Goal: Information Seeking & Learning: Learn about a topic

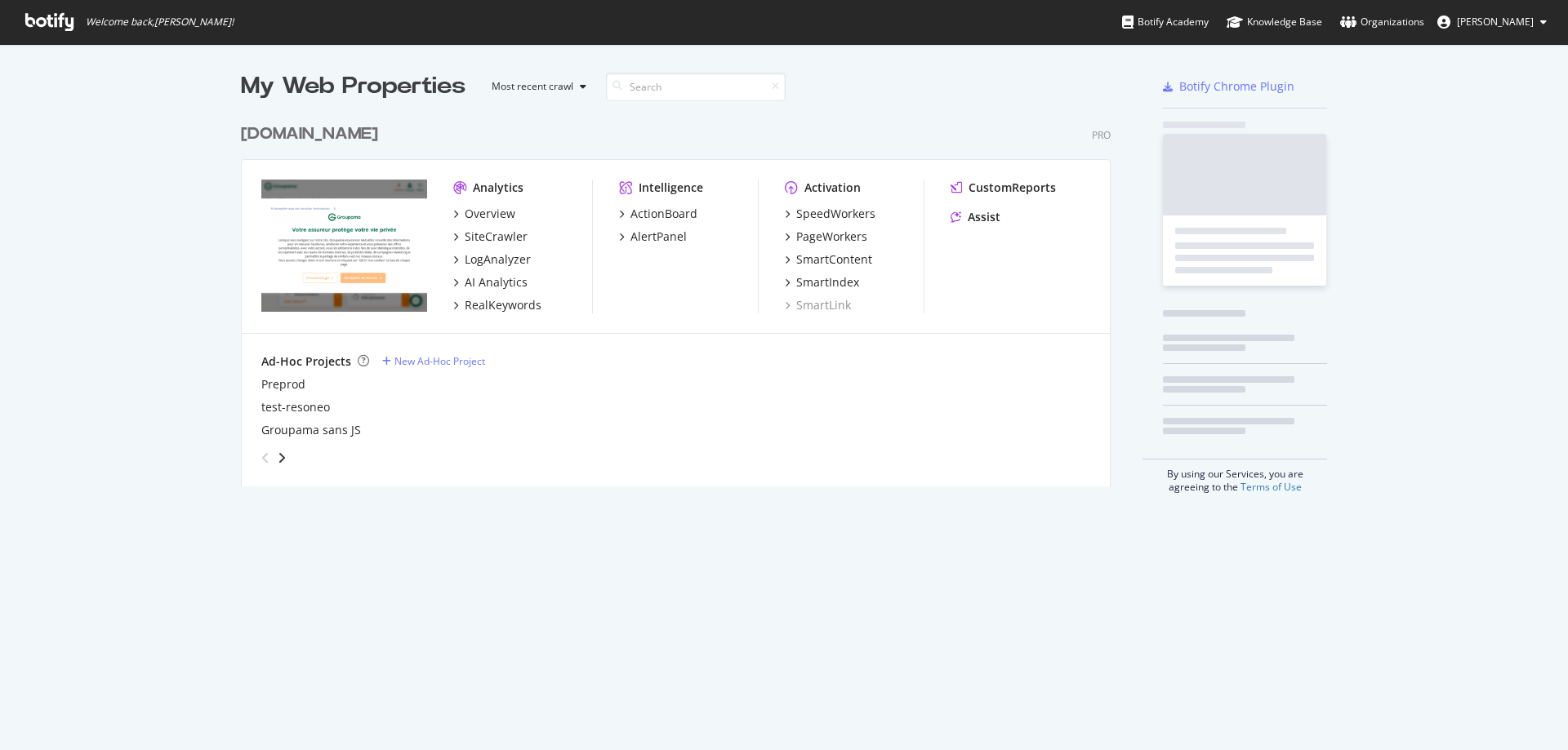
scroll to position [370, 869]
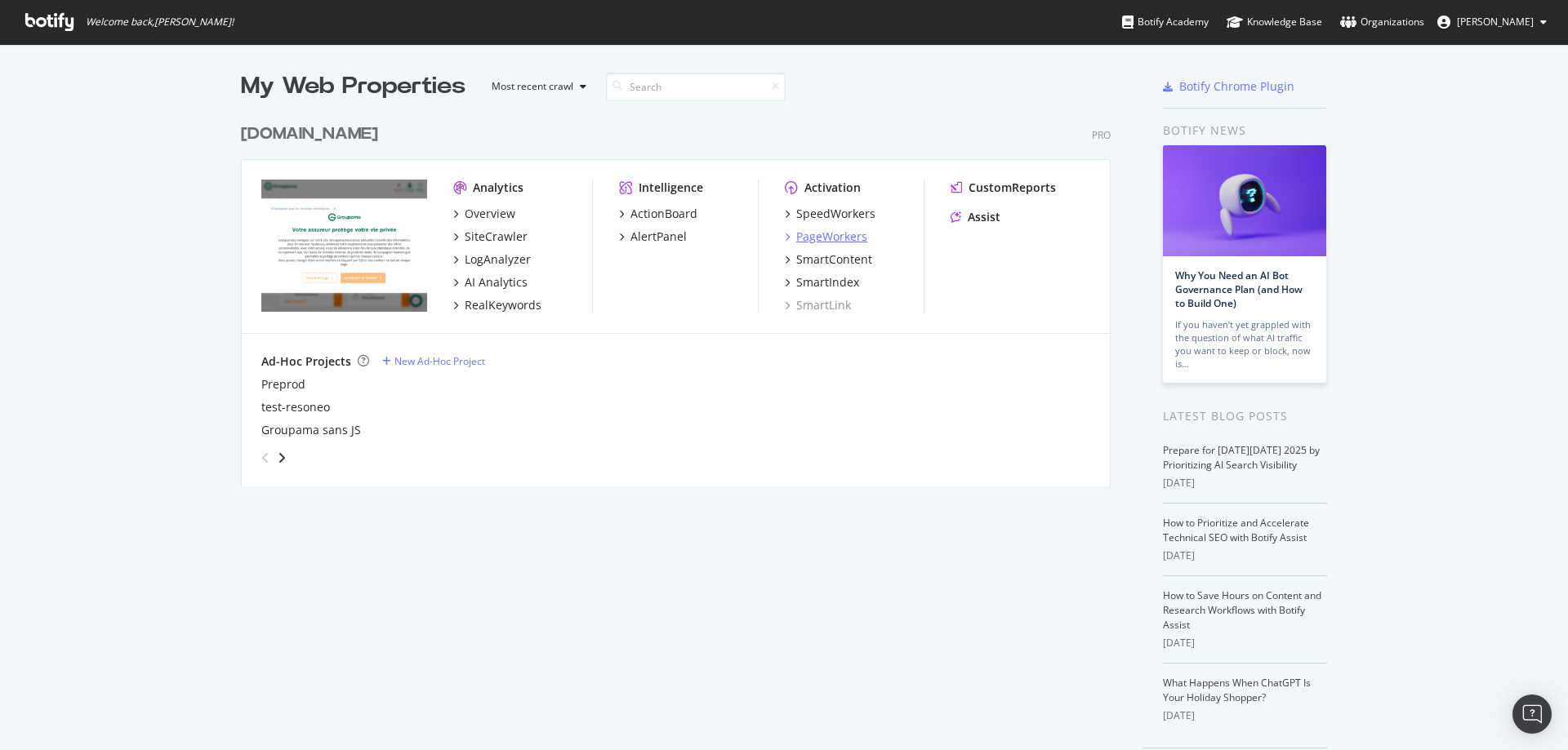
click at [831, 235] on div "PageWorkers" at bounding box center [832, 236] width 71 height 16
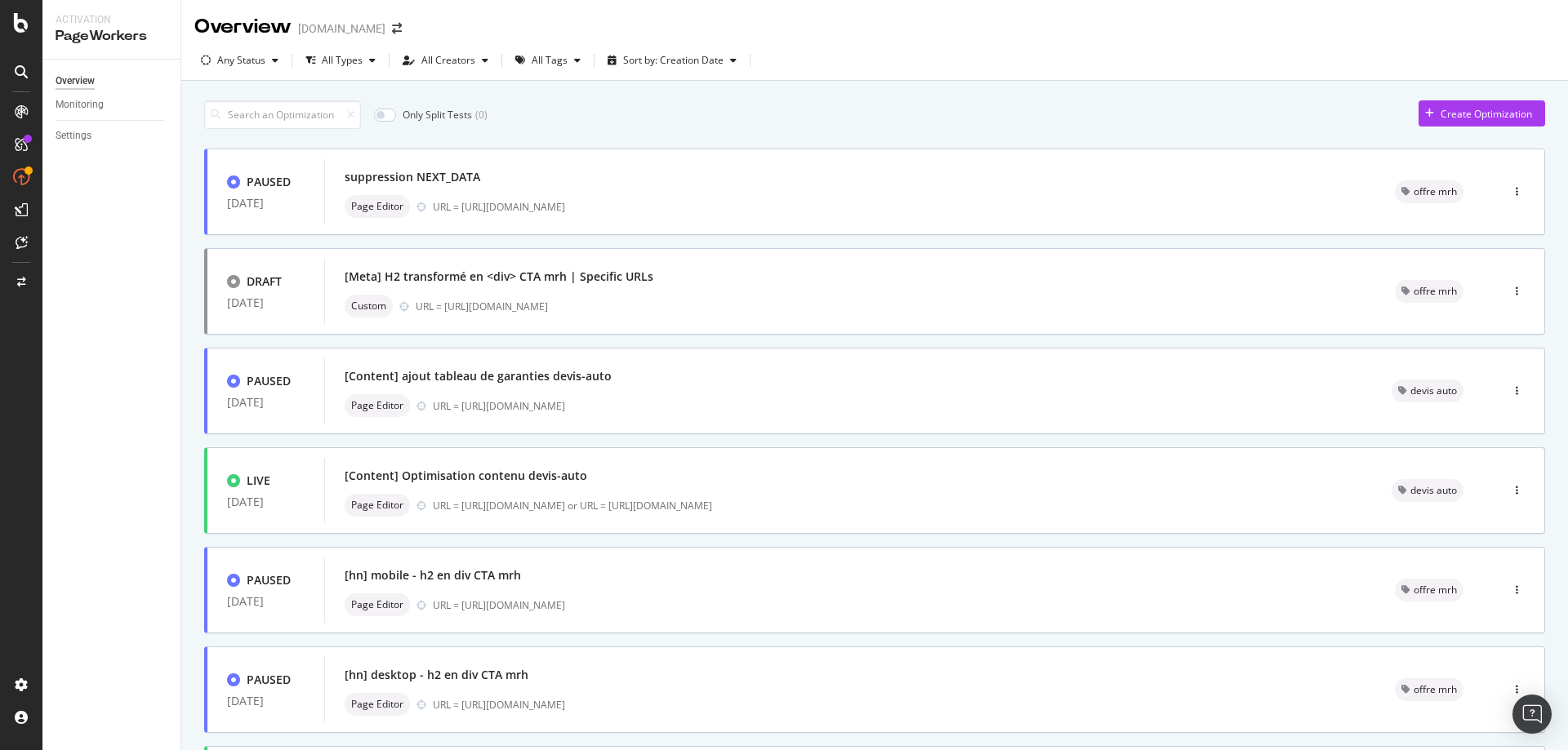
click at [688, 112] on div "Only Split Tests ( 0 ) Create Optimization" at bounding box center [875, 114] width 1341 height 29
click at [812, 86] on div "Only Split Tests ( 0 ) Create Optimization PAUSED [DATE] suppression NEXT_DATA …" at bounding box center [875, 658] width 1386 height 1156
click at [662, 106] on div "Only Split Tests ( 0 ) Create Optimization" at bounding box center [875, 114] width 1341 height 29
click at [349, 64] on div "All Types" at bounding box center [343, 60] width 41 height 9
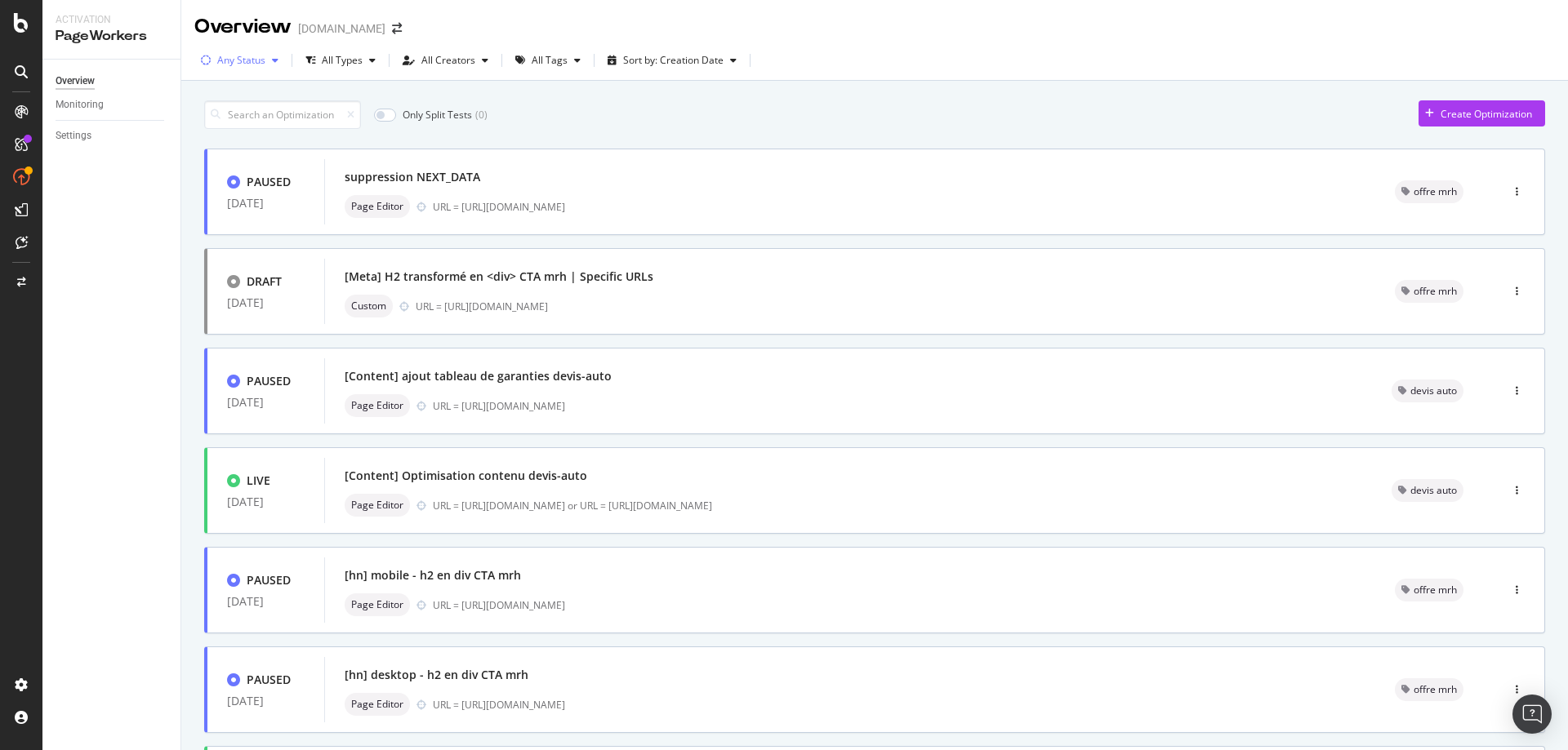
click at [259, 66] on div "Any Status" at bounding box center [241, 60] width 48 height 9
click at [214, 128] on div "Live ( 19 )" at bounding box center [244, 121] width 74 height 14
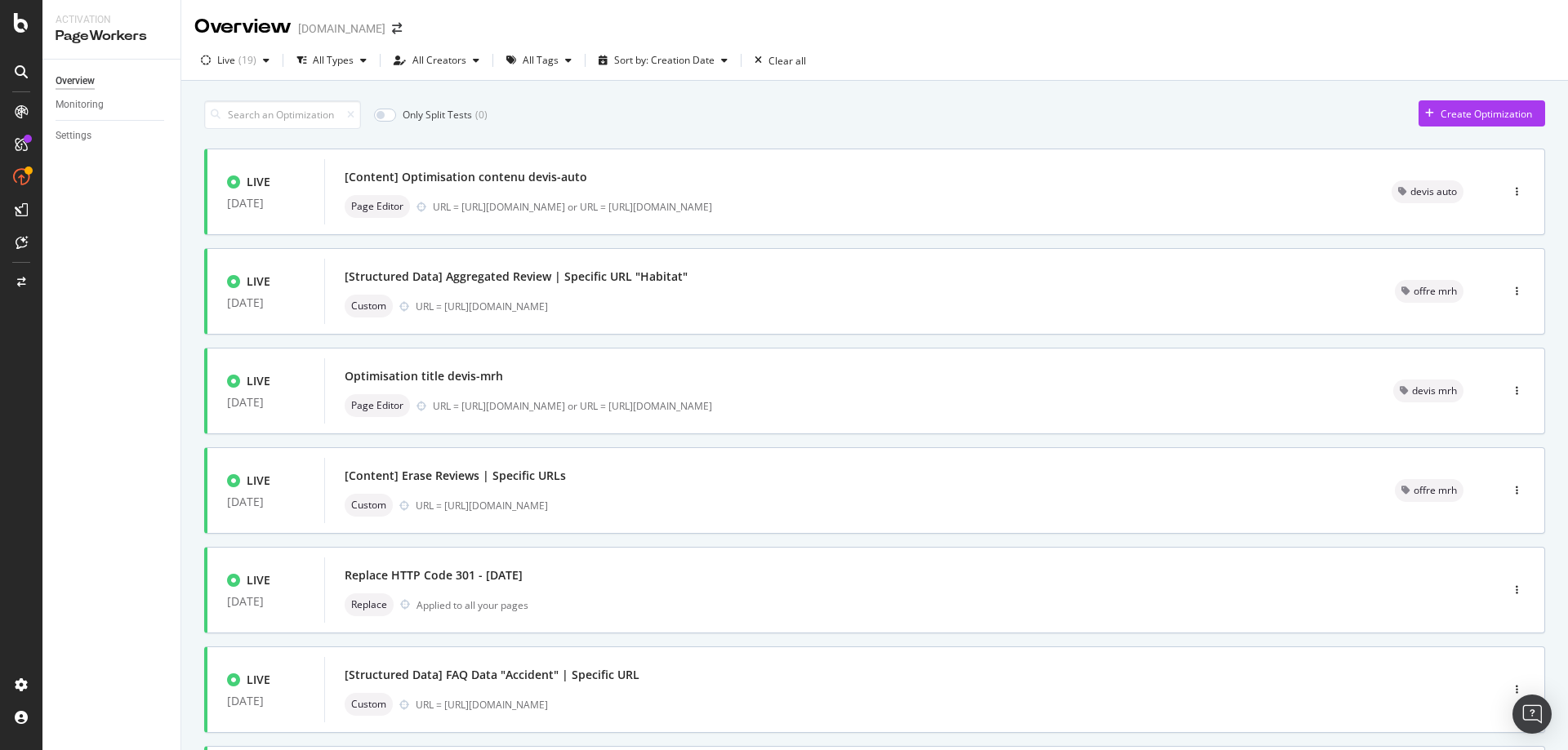
click at [711, 111] on div "Only Split Tests ( 0 ) Create Optimization" at bounding box center [875, 114] width 1341 height 29
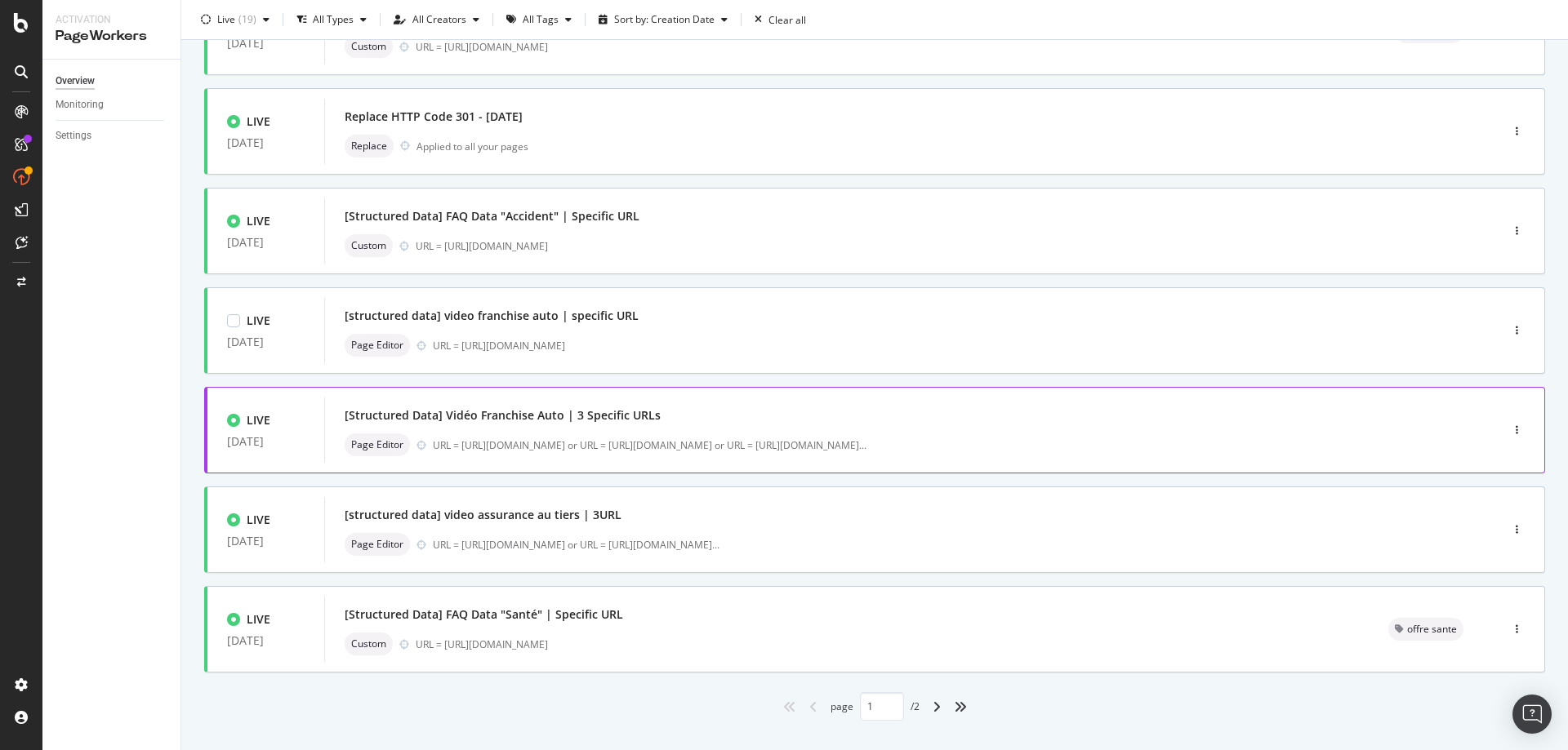
scroll to position [487, 0]
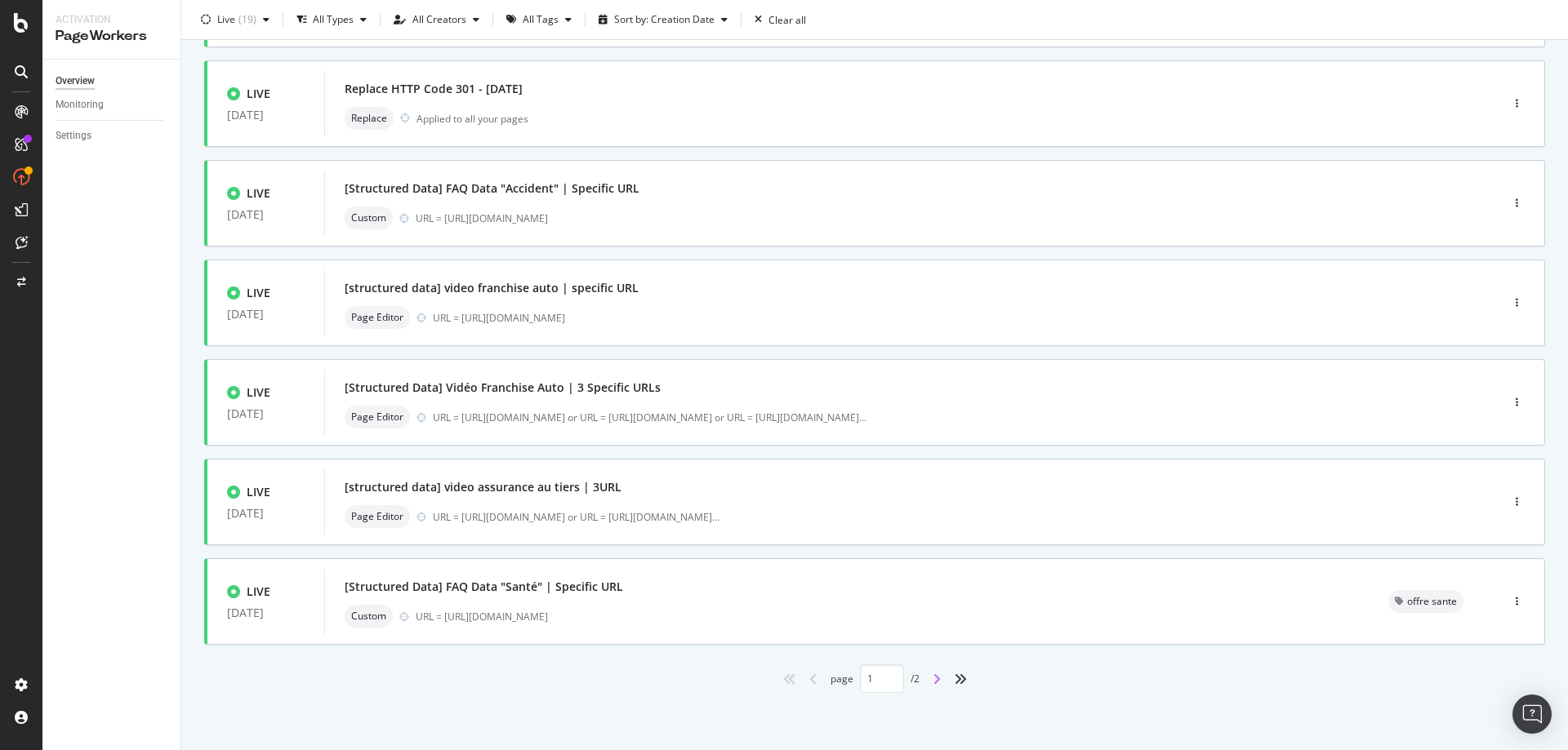
click at [933, 681] on icon "angle-right" at bounding box center [937, 679] width 8 height 13
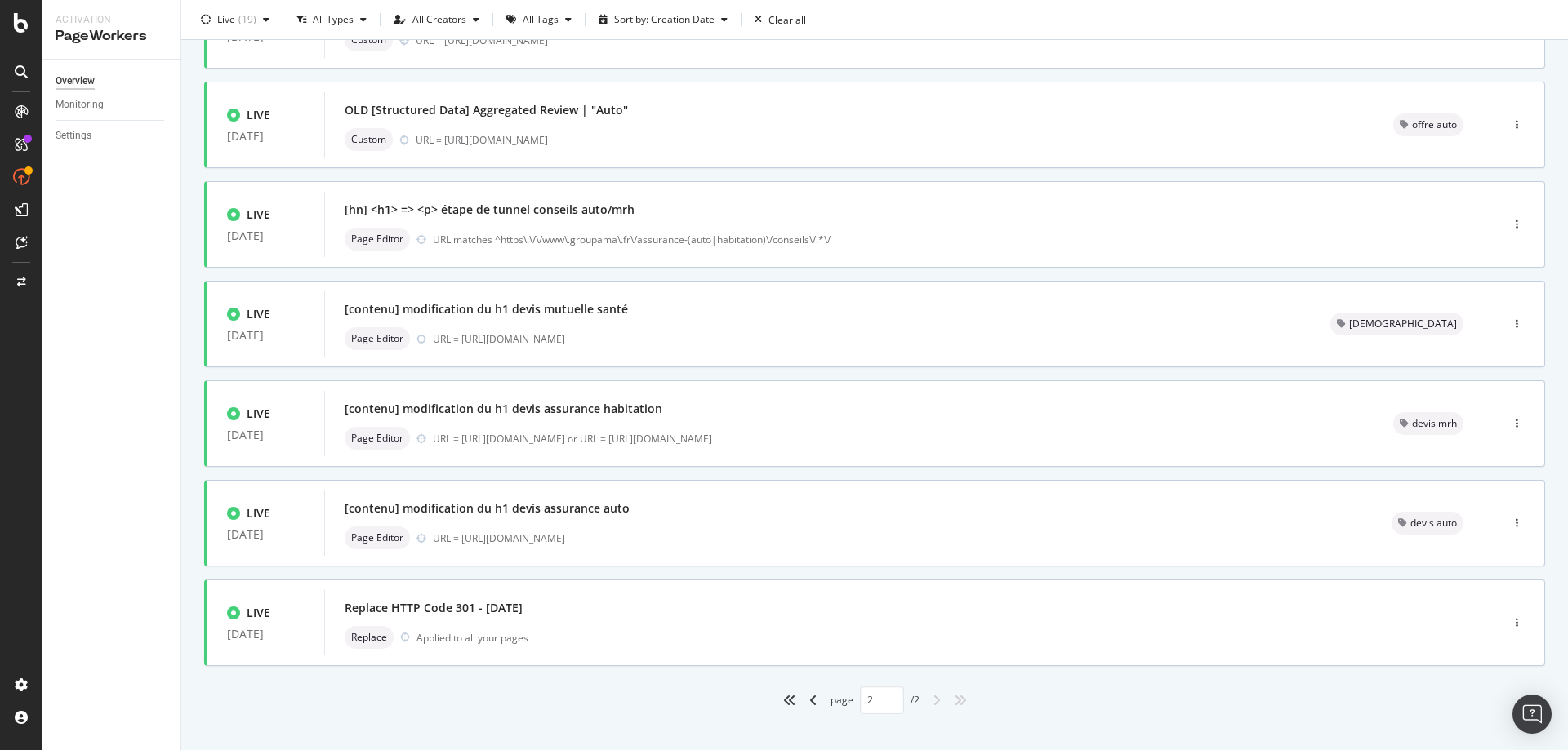
scroll to position [387, 0]
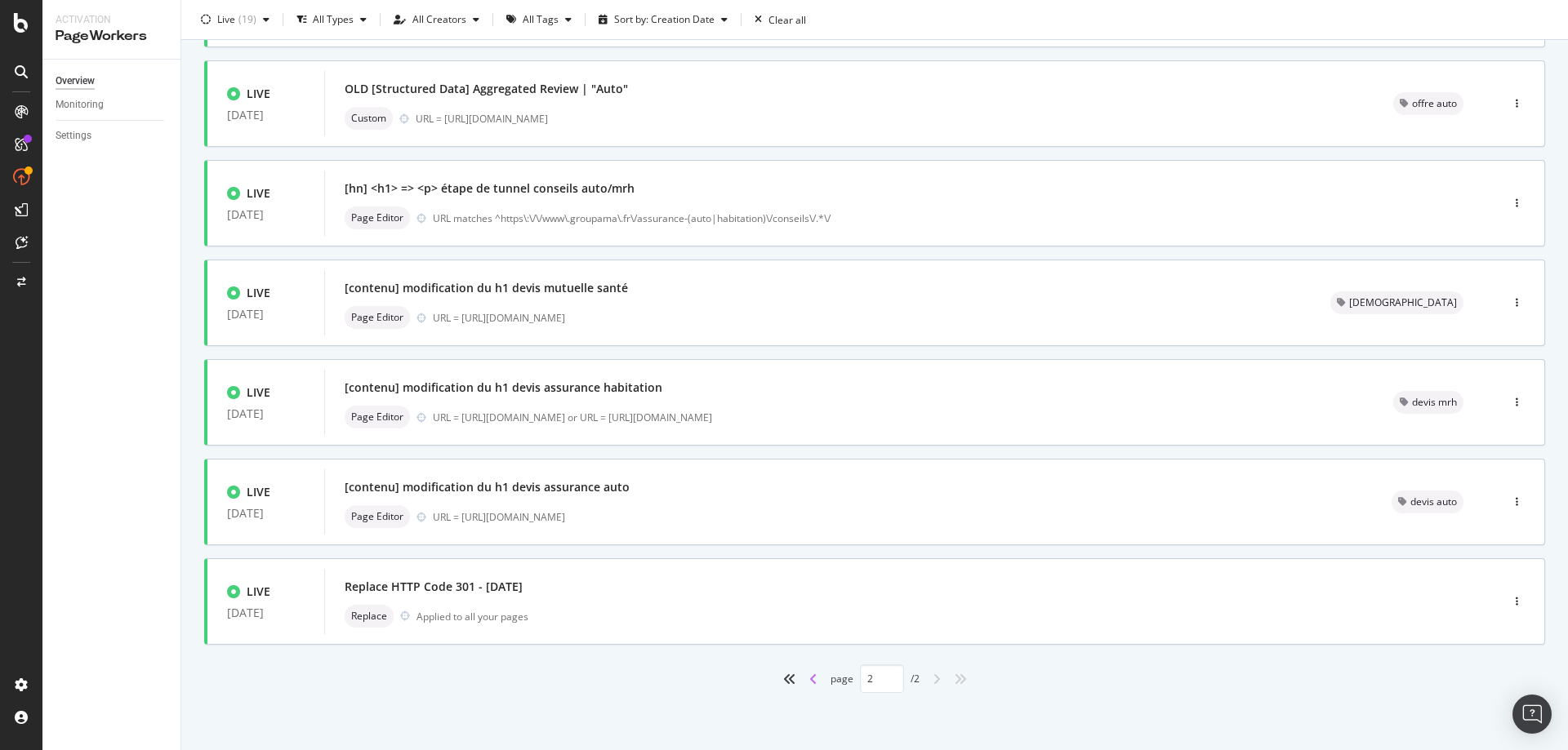
click at [809, 679] on icon "angle-left" at bounding box center [813, 679] width 8 height 13
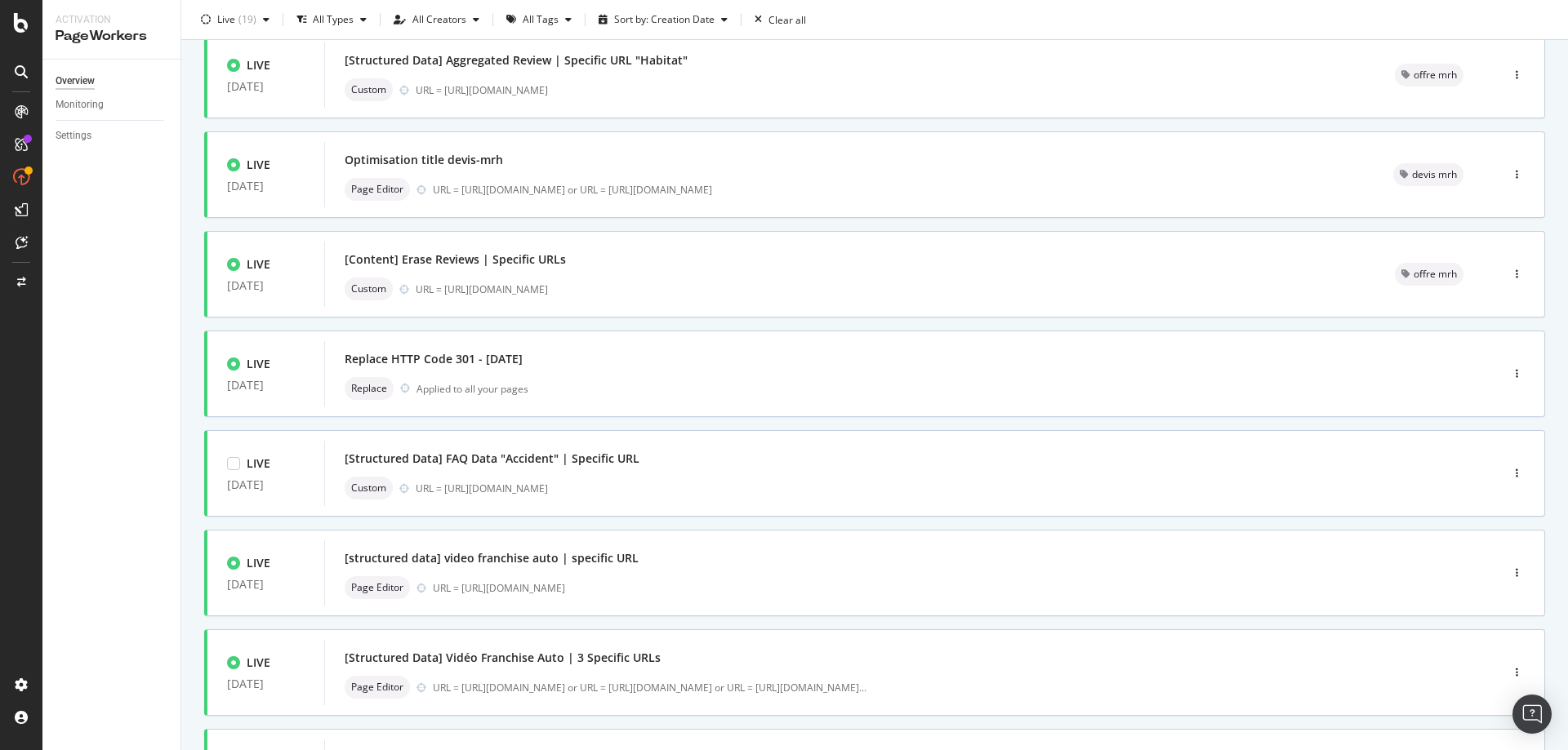
scroll to position [245, 0]
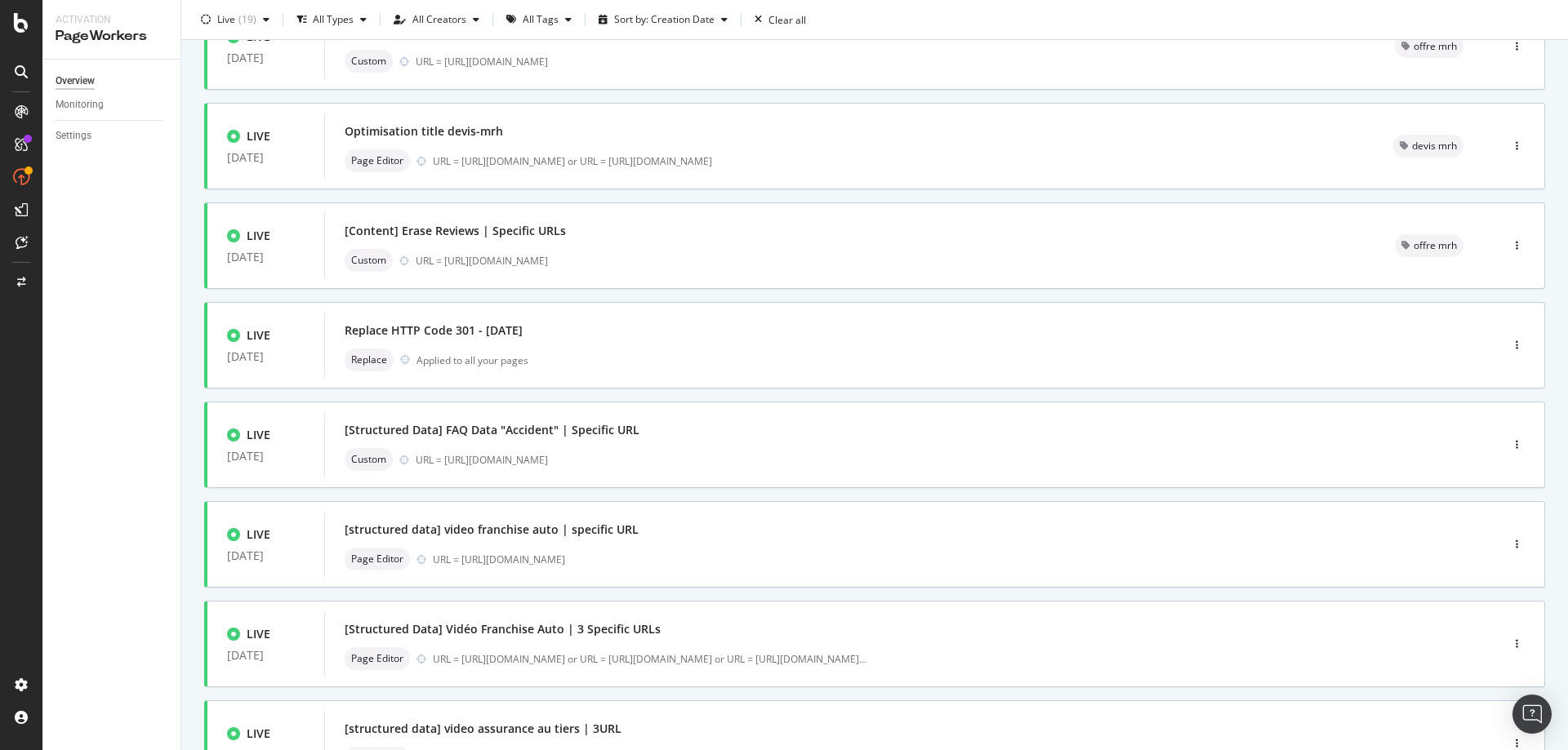
click at [143, 432] on div "Overview Monitoring Settings" at bounding box center [111, 405] width 138 height 691
click at [118, 437] on div "Overview Monitoring Settings" at bounding box center [111, 405] width 138 height 691
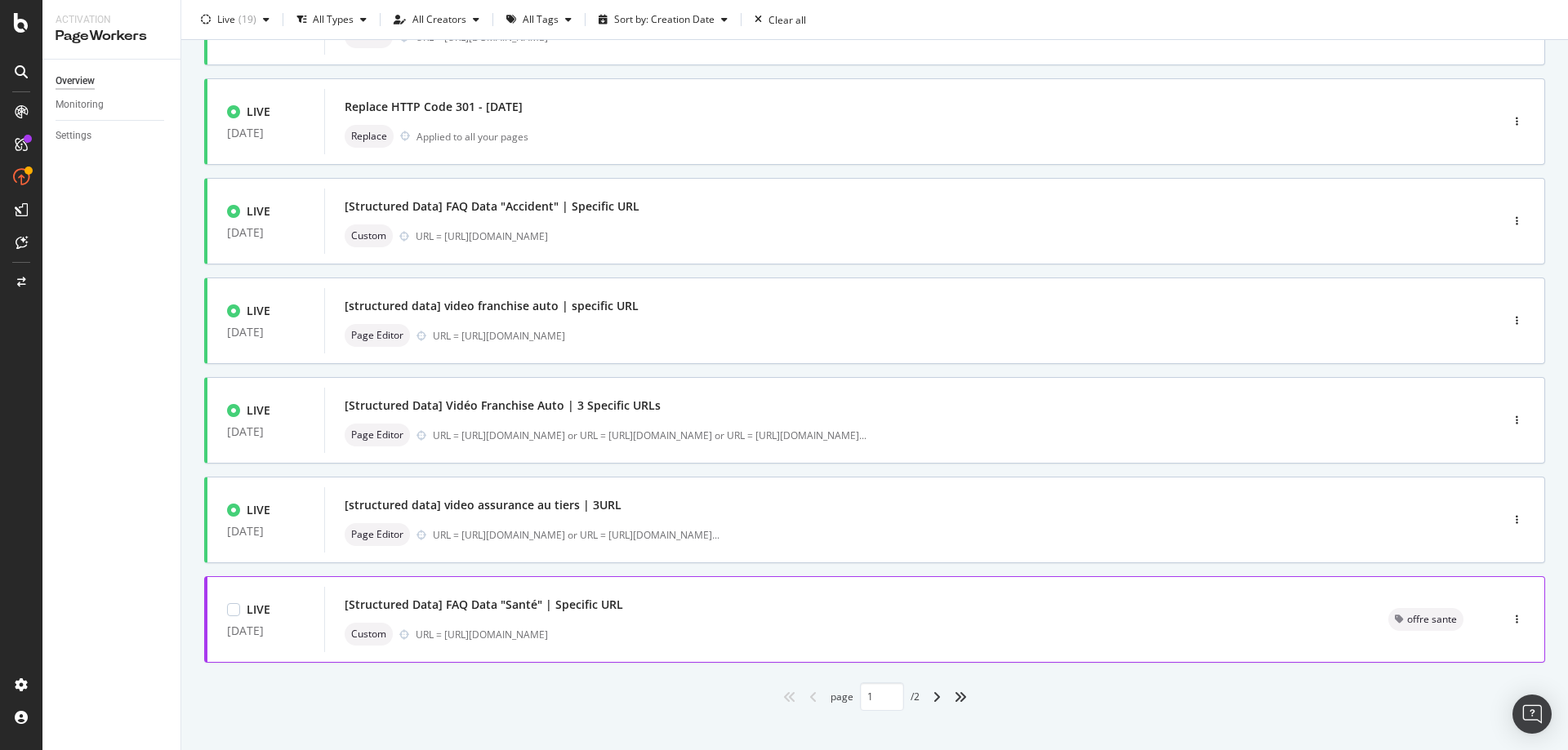
scroll to position [487, 0]
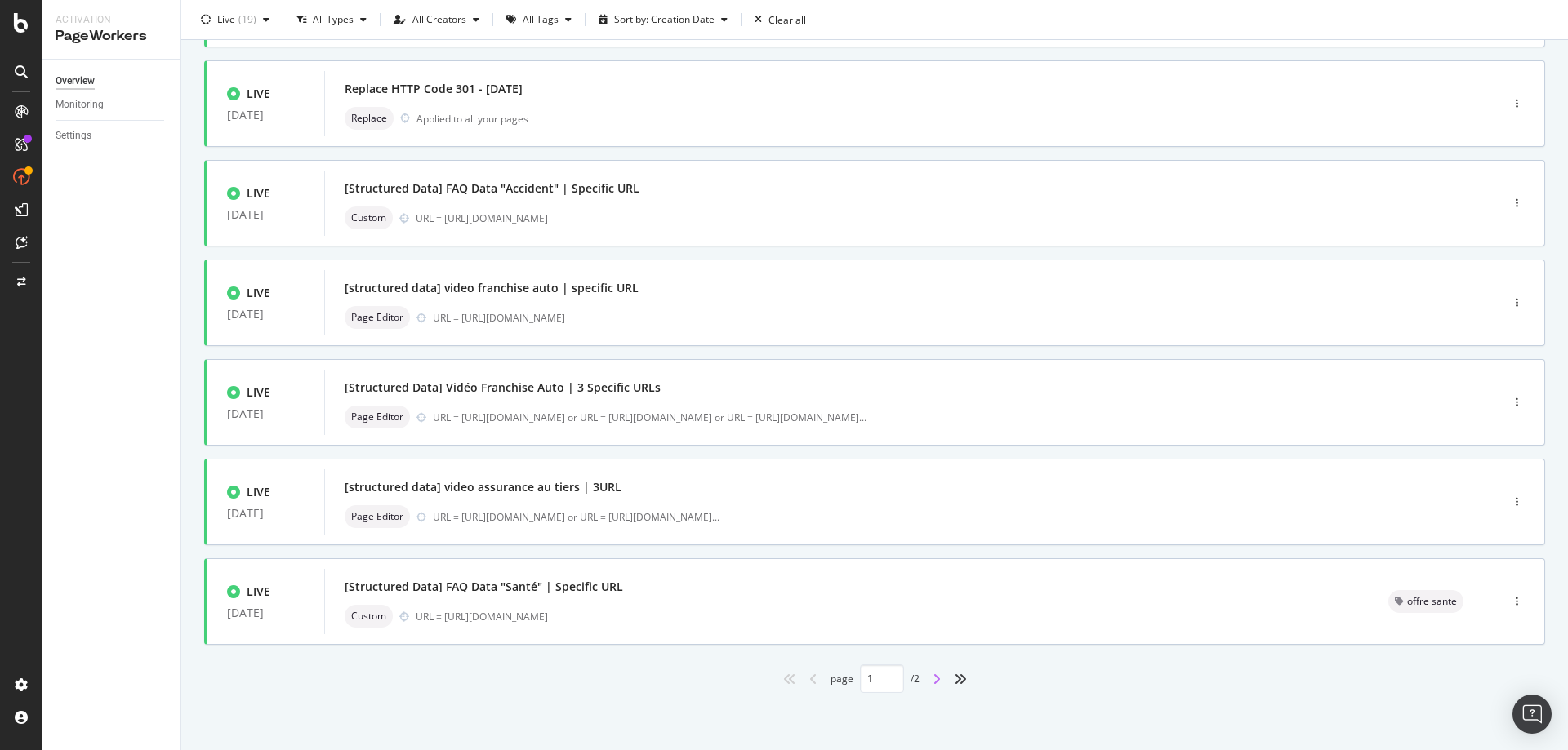
click at [933, 681] on icon "angle-right" at bounding box center [937, 679] width 8 height 13
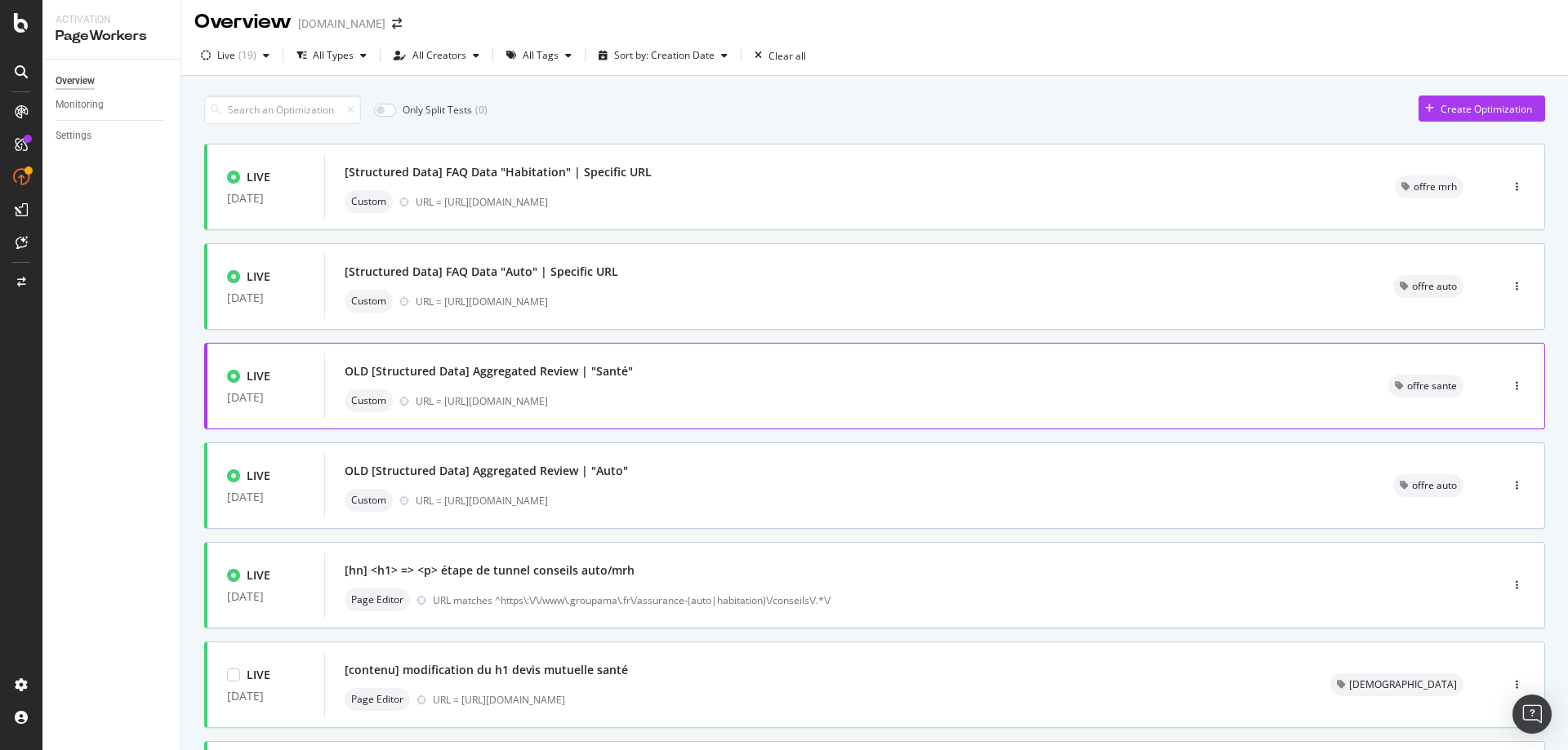
scroll to position [0, 0]
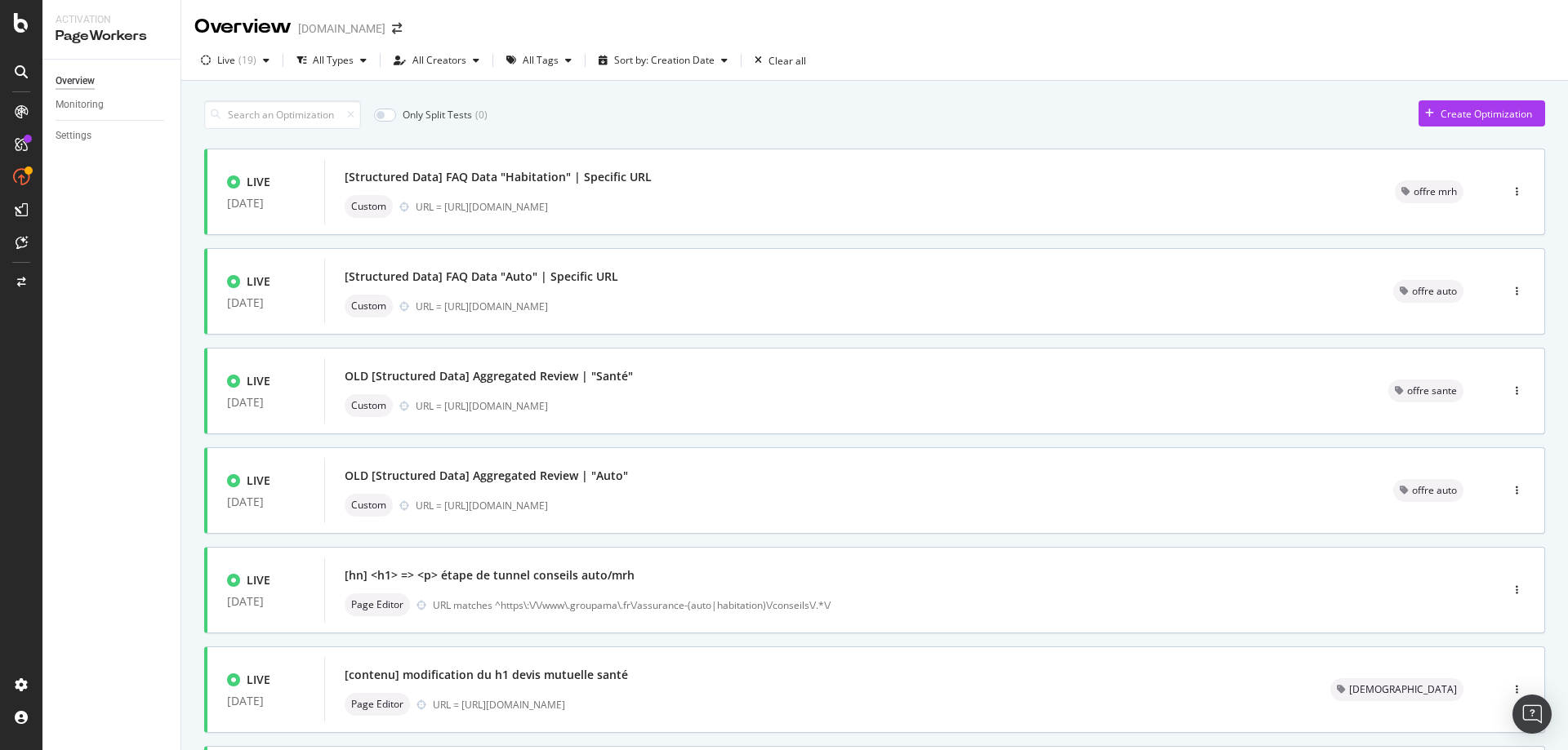
click at [108, 404] on div "Overview Monitoring Settings" at bounding box center [111, 405] width 138 height 691
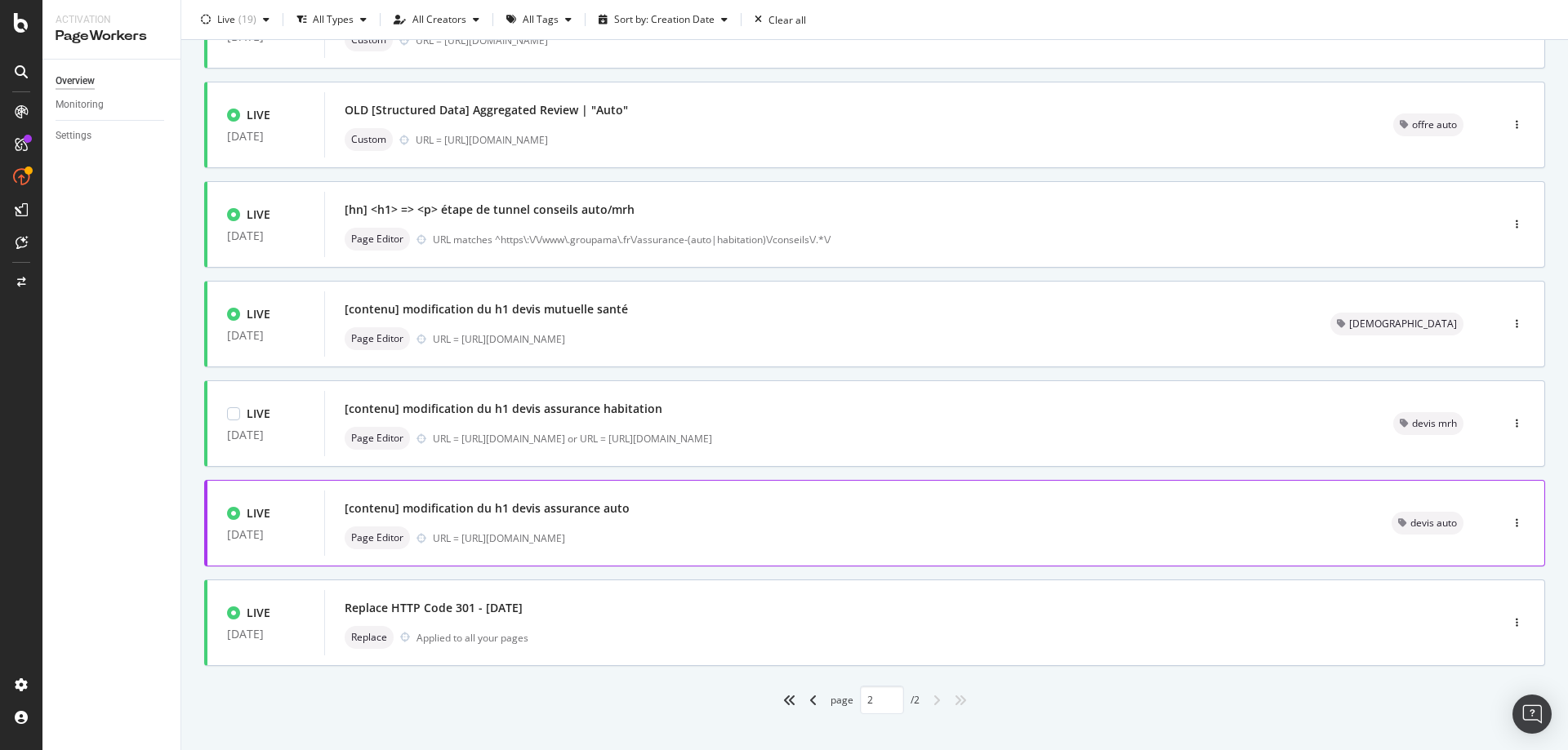
scroll to position [387, 0]
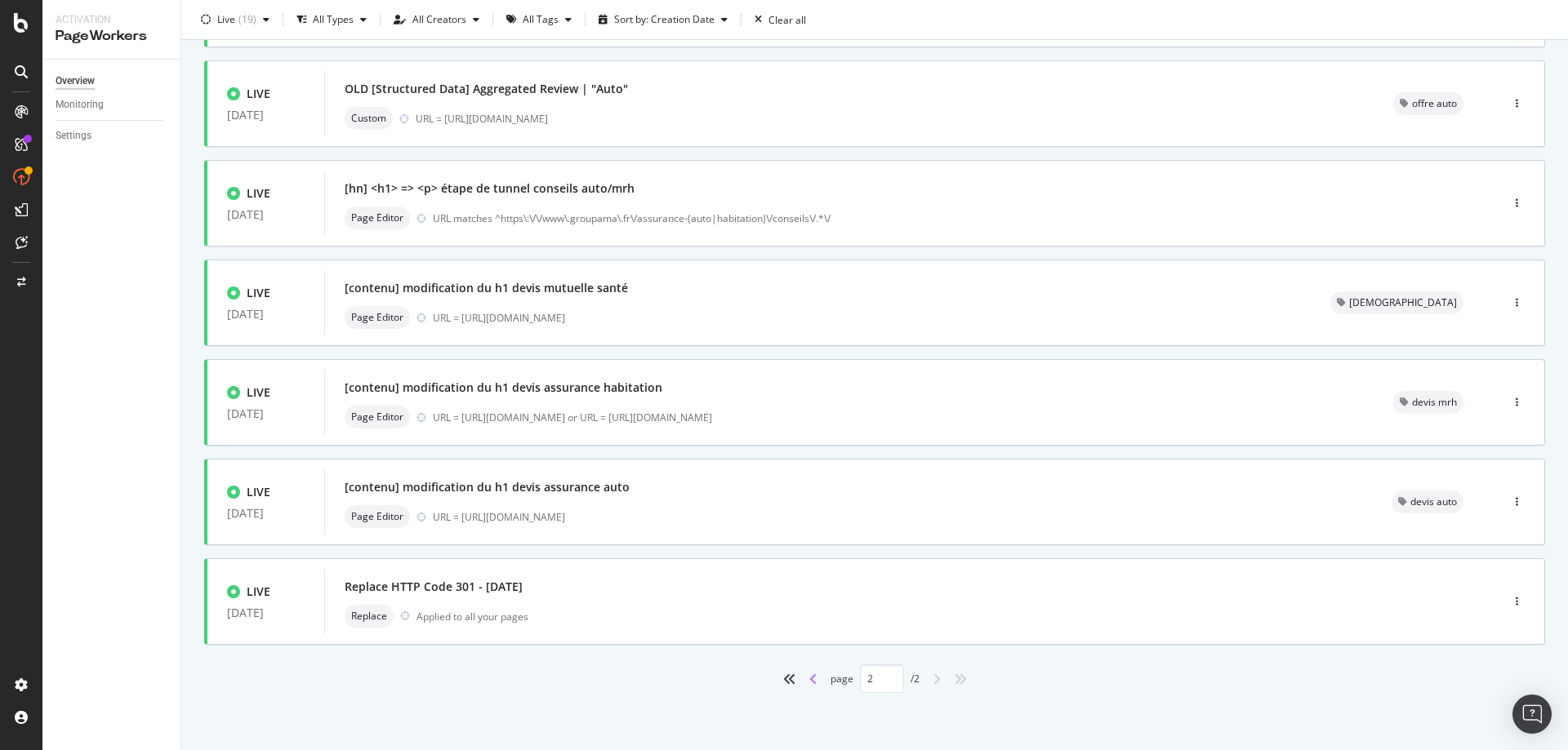
click at [809, 672] on icon "angle-left" at bounding box center [813, 679] width 8 height 13
type input "1"
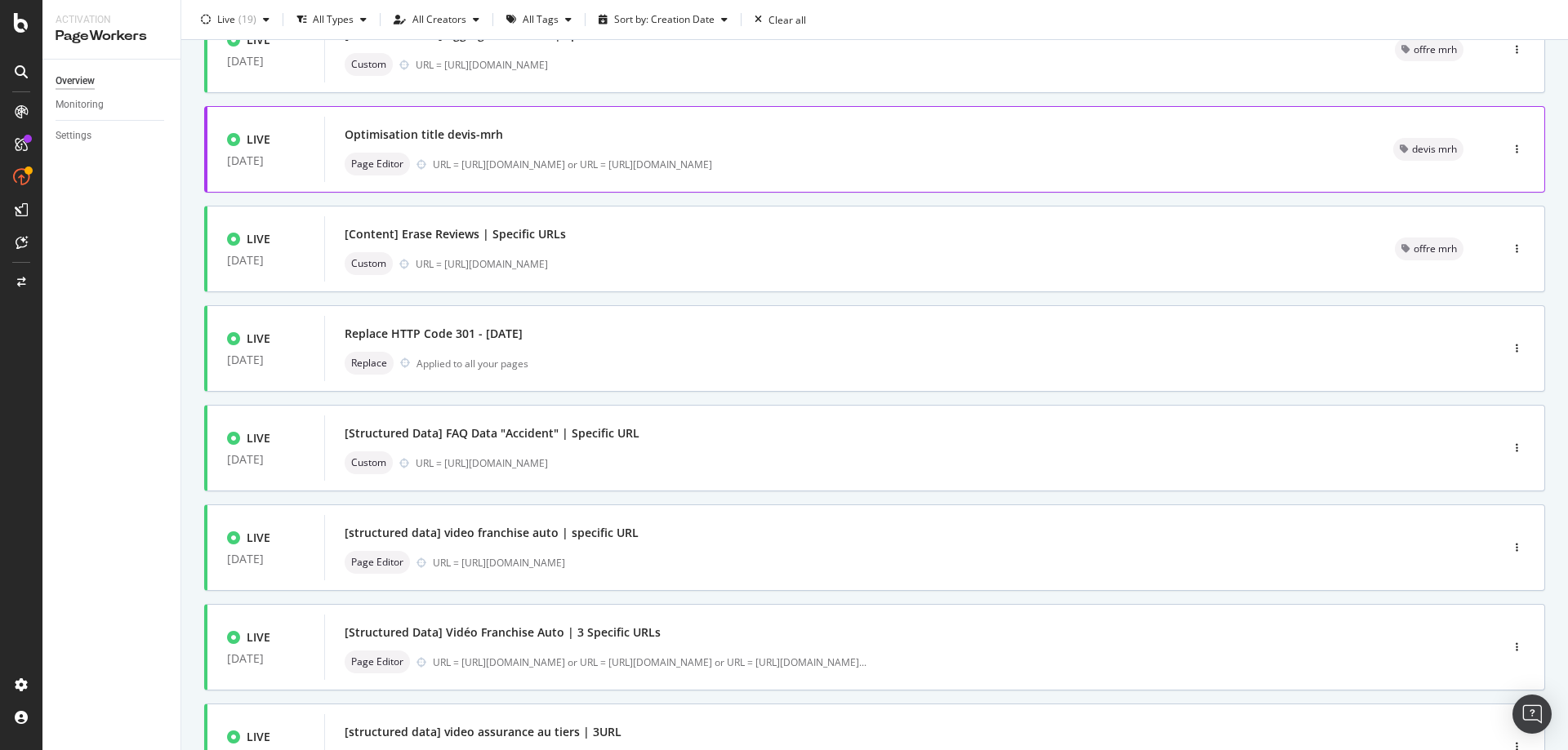
scroll to position [0, 0]
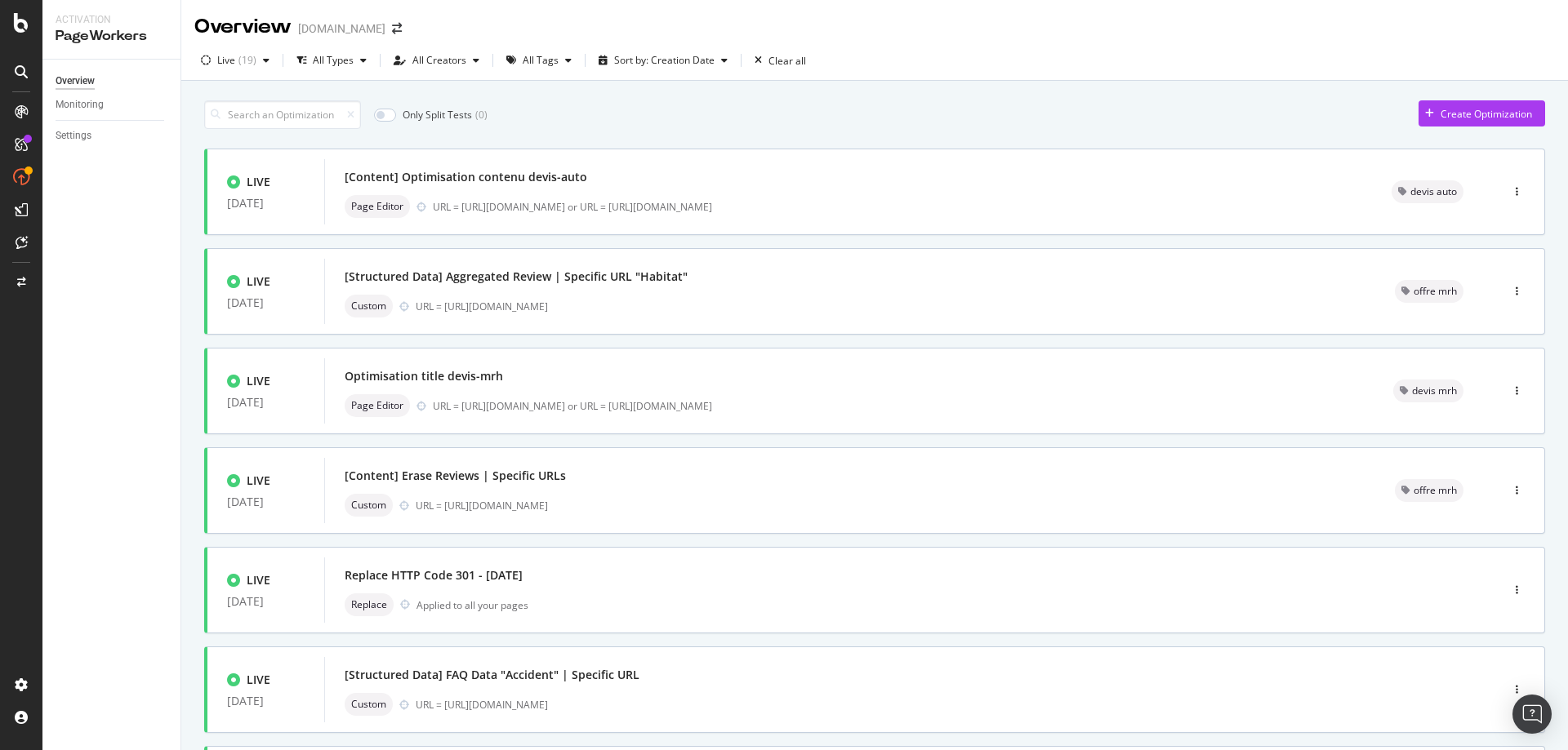
click at [652, 93] on div "Only Split Tests ( 0 ) Create Optimization LIVE [DATE] [Content] Optimisation c…" at bounding box center [875, 636] width 1341 height 1087
click at [22, 21] on icon at bounding box center [22, 22] width 15 height 20
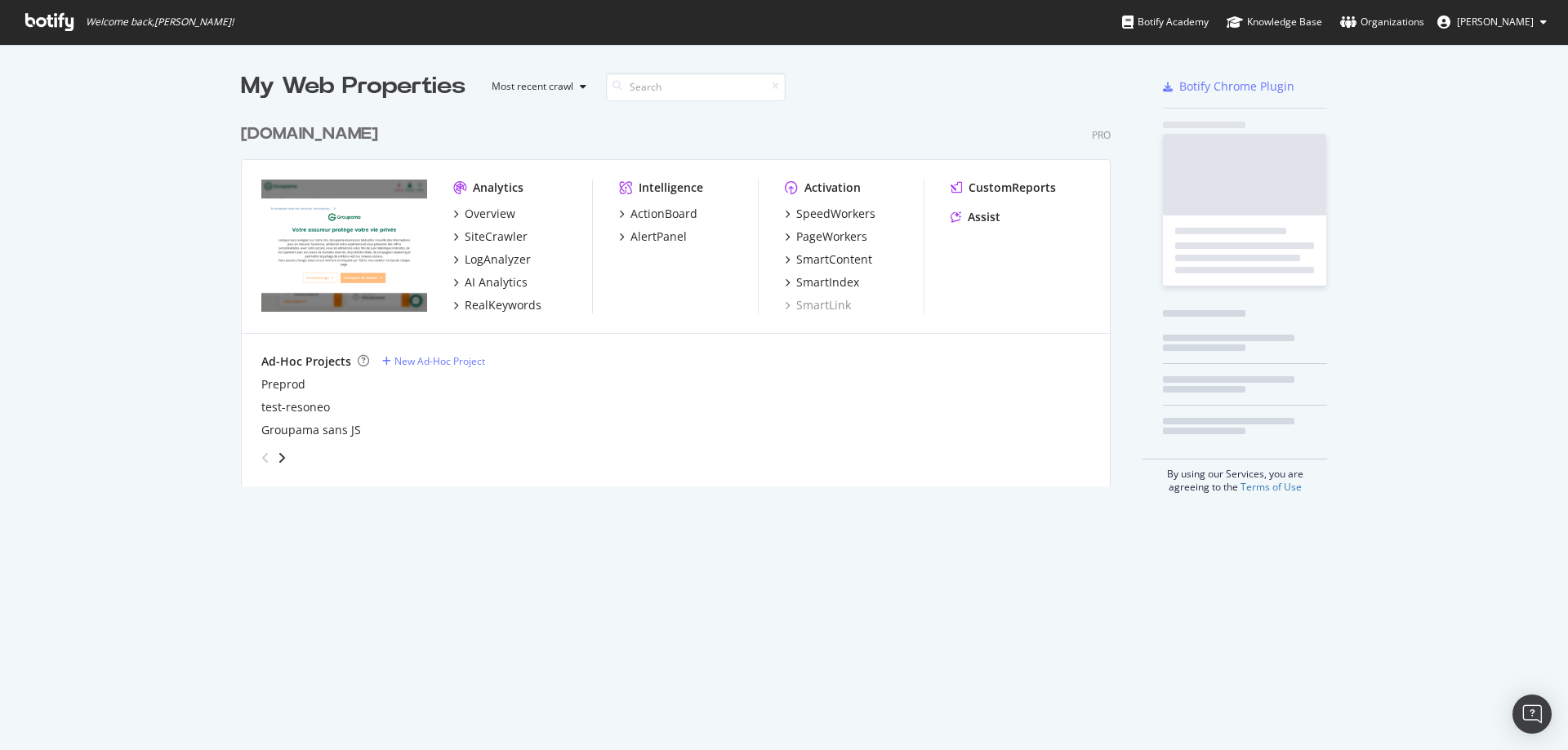
scroll to position [736, 1540]
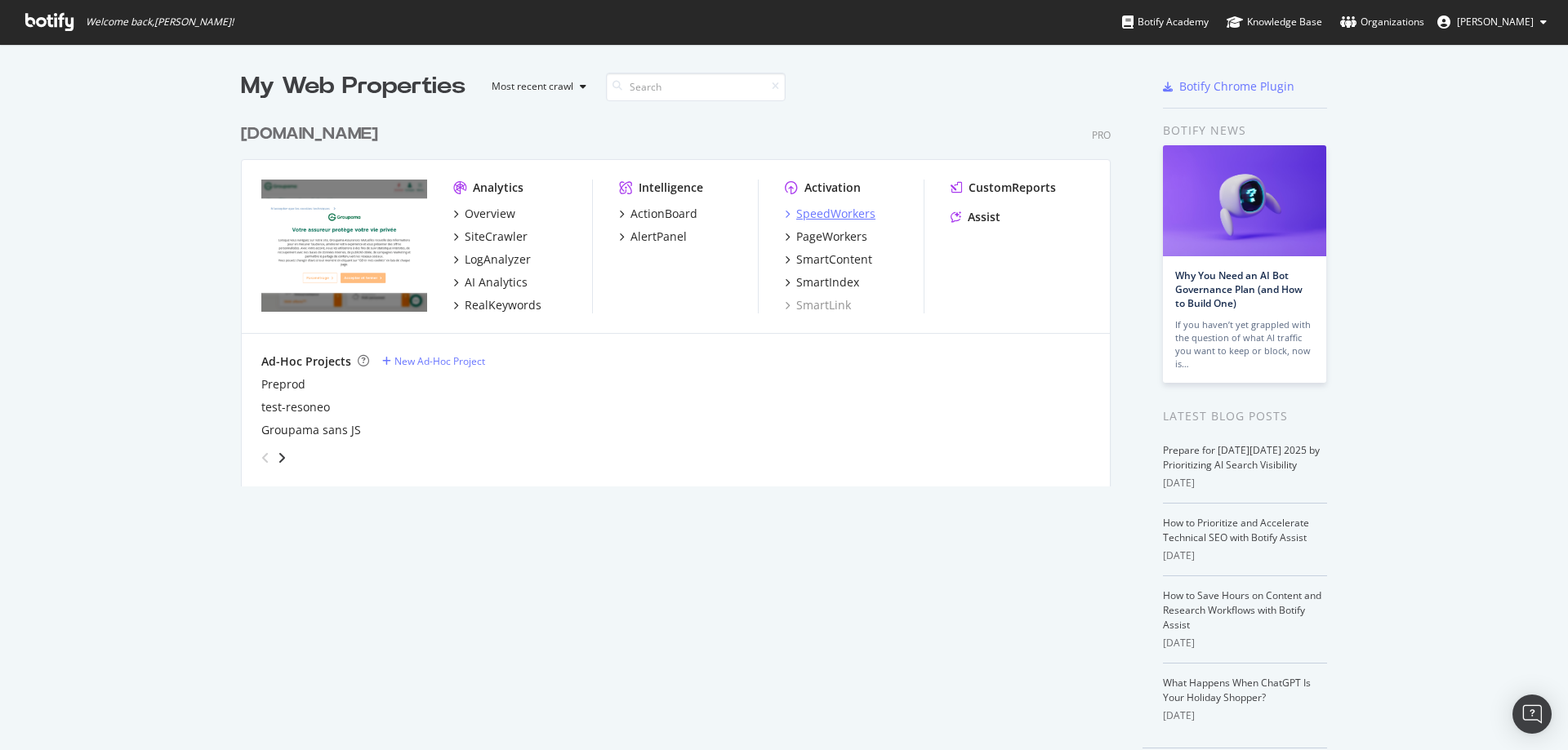
click at [828, 213] on div "SpeedWorkers" at bounding box center [836, 213] width 80 height 16
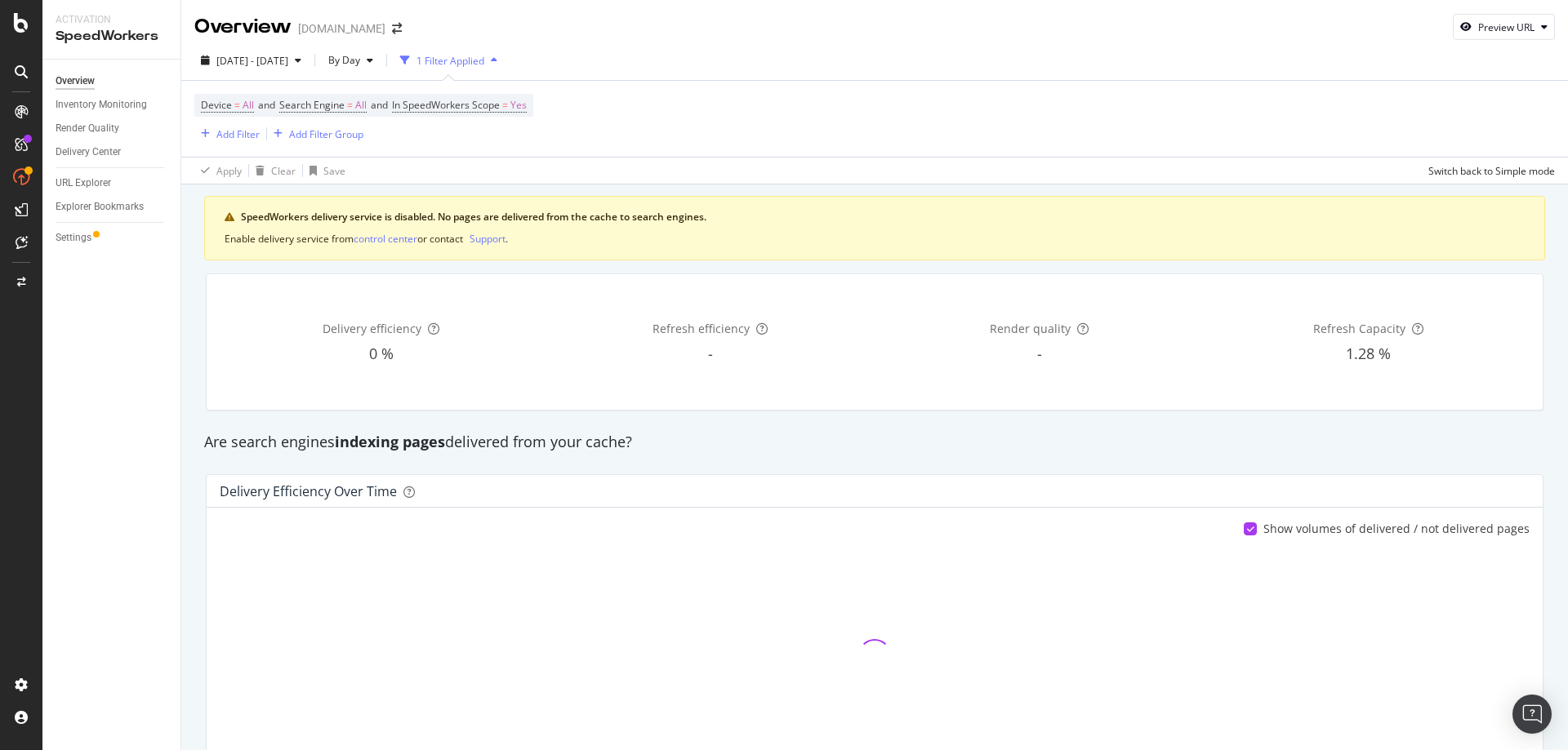
click at [777, 168] on div "Apply Clear Save Switch back to Simple mode" at bounding box center [875, 169] width 1386 height 27
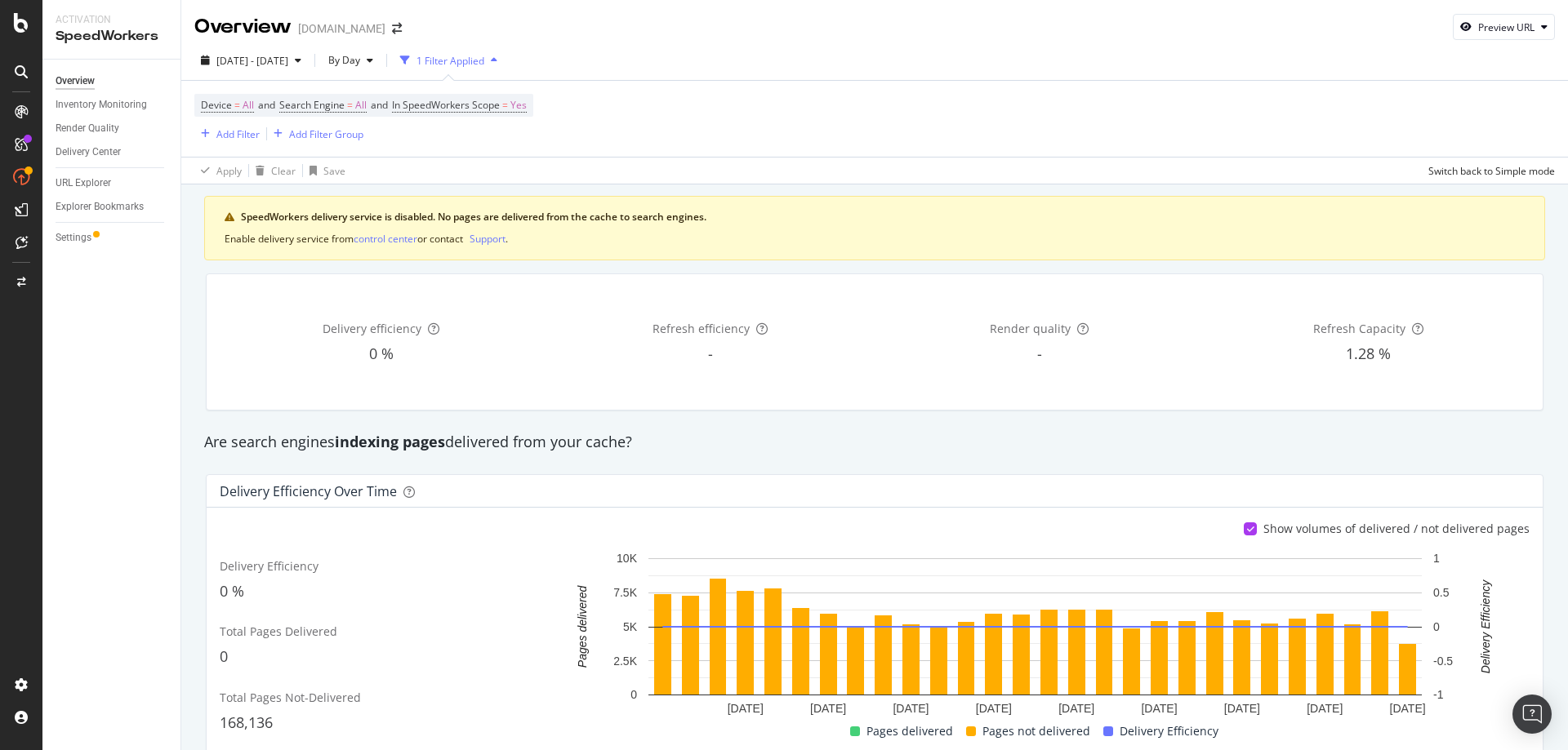
click at [557, 348] on div "-" at bounding box center [710, 354] width 322 height 22
